Goal: Task Accomplishment & Management: Manage account settings

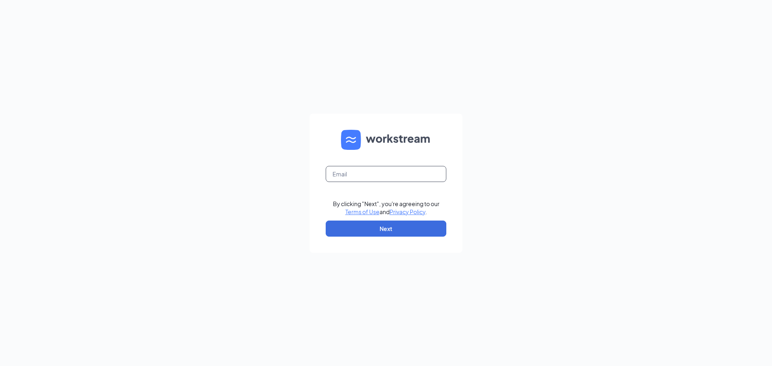
click at [362, 166] on input "text" at bounding box center [386, 174] width 121 height 16
type input "rachbedas@gmail.com"
click at [383, 232] on button "Next" at bounding box center [386, 229] width 121 height 16
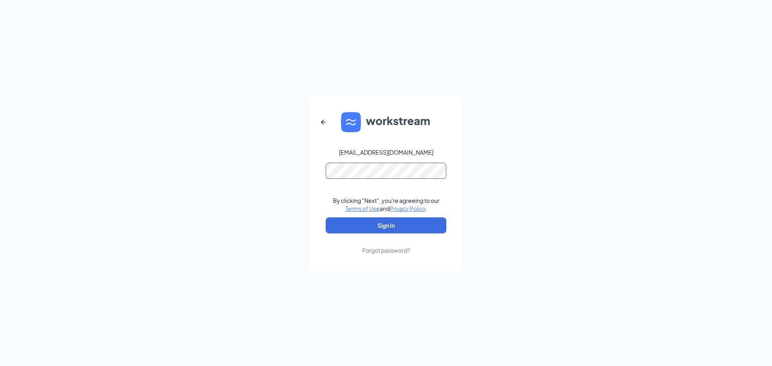
click at [326, 218] on button "Sign In" at bounding box center [386, 226] width 121 height 16
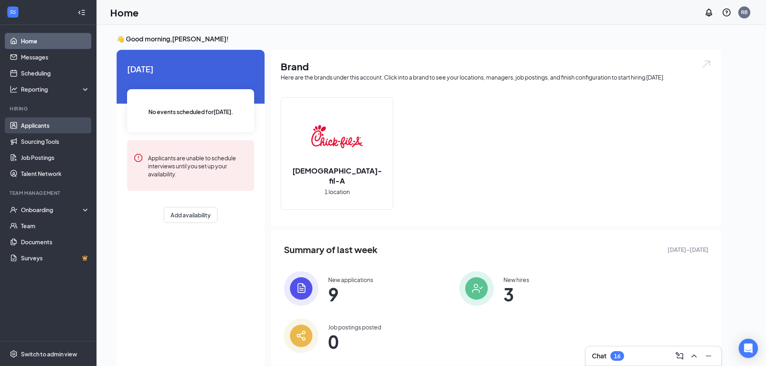
click at [52, 127] on link "Applicants" at bounding box center [55, 125] width 69 height 16
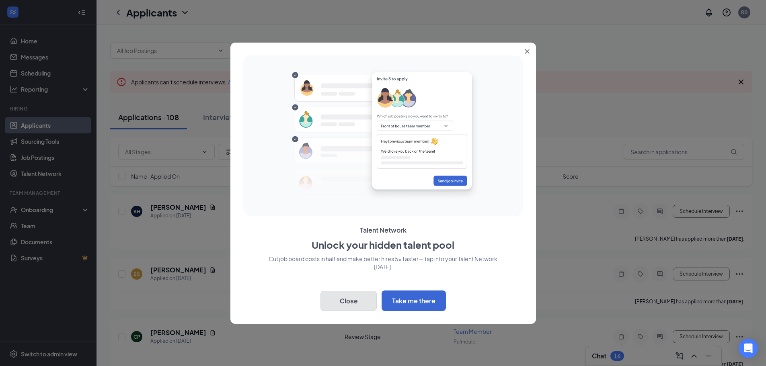
click at [357, 302] on button "Close" at bounding box center [349, 301] width 56 height 20
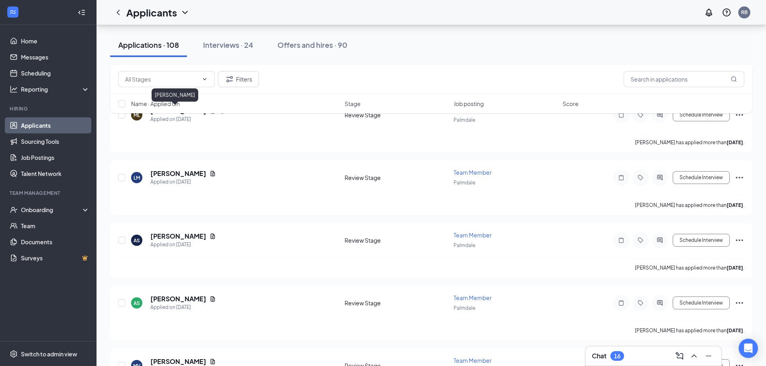
scroll to position [362, 0]
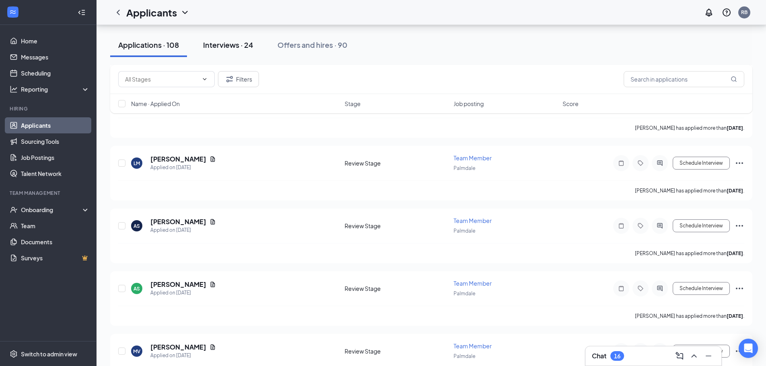
click at [225, 51] on button "Interviews · 24" at bounding box center [228, 45] width 66 height 24
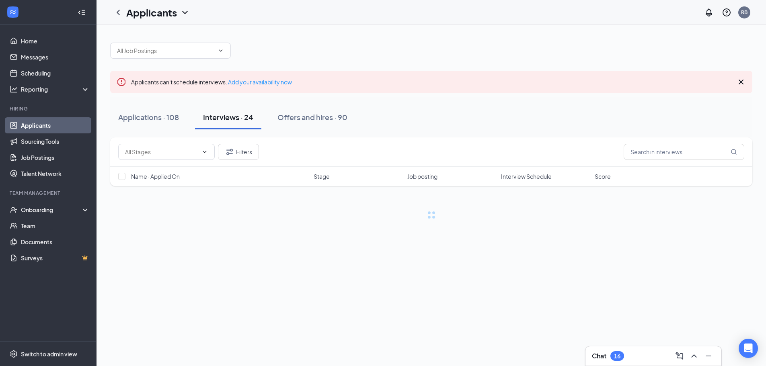
click at [226, 47] on span at bounding box center [170, 51] width 121 height 16
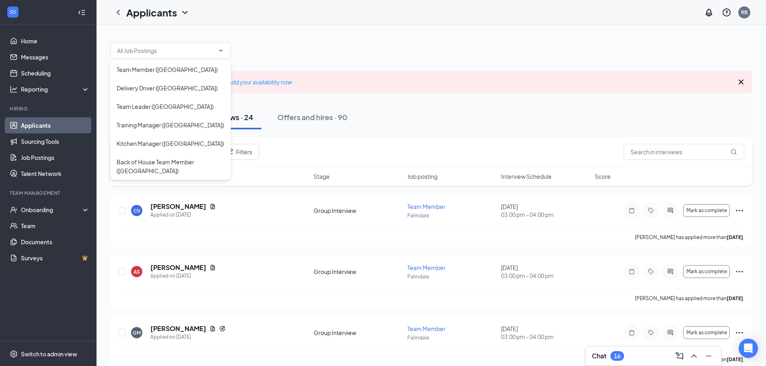
click at [266, 45] on div at bounding box center [431, 47] width 642 height 24
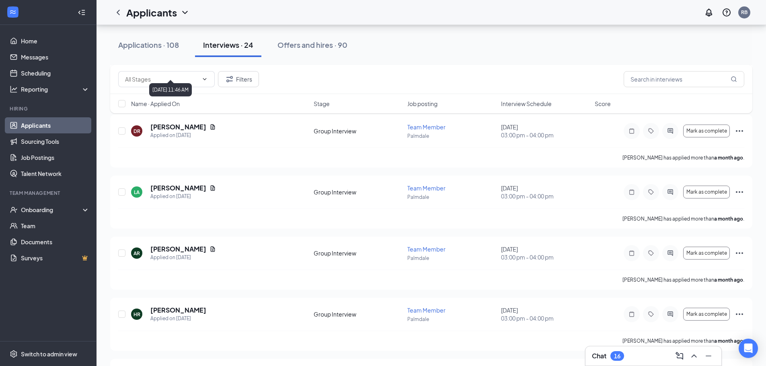
scroll to position [1005, 0]
